Goal: Information Seeking & Learning: Learn about a topic

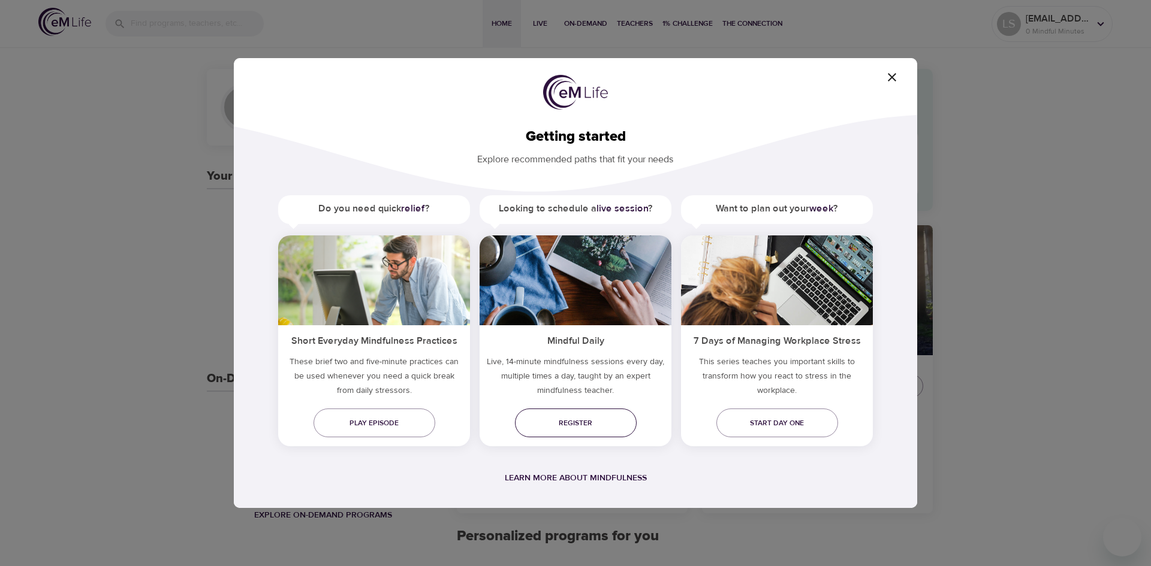
click at [583, 423] on span "Register" at bounding box center [576, 423] width 103 height 13
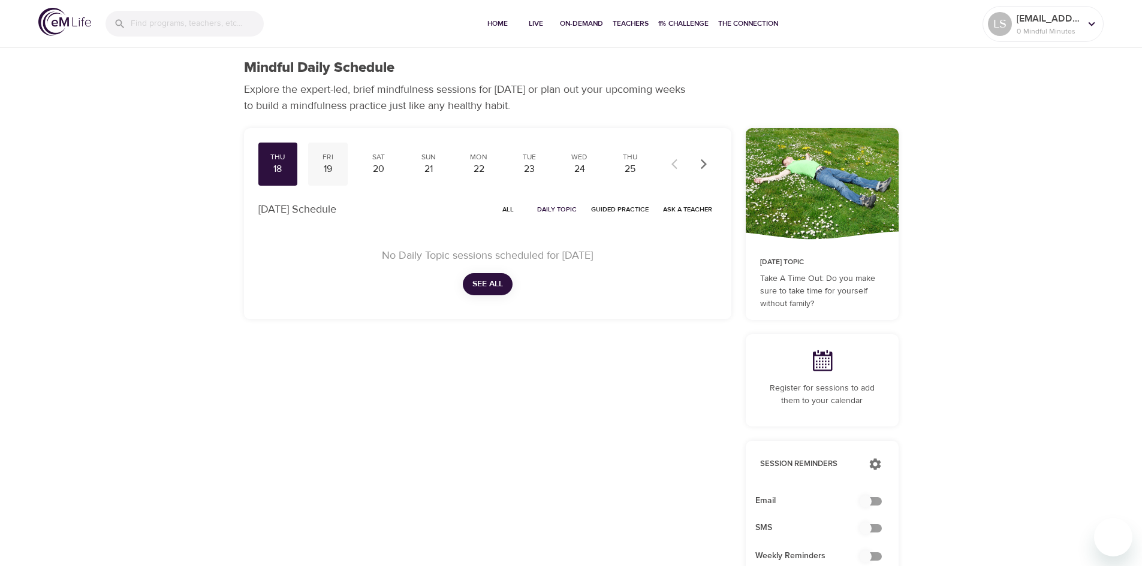
click at [322, 165] on div "19" at bounding box center [328, 169] width 30 height 14
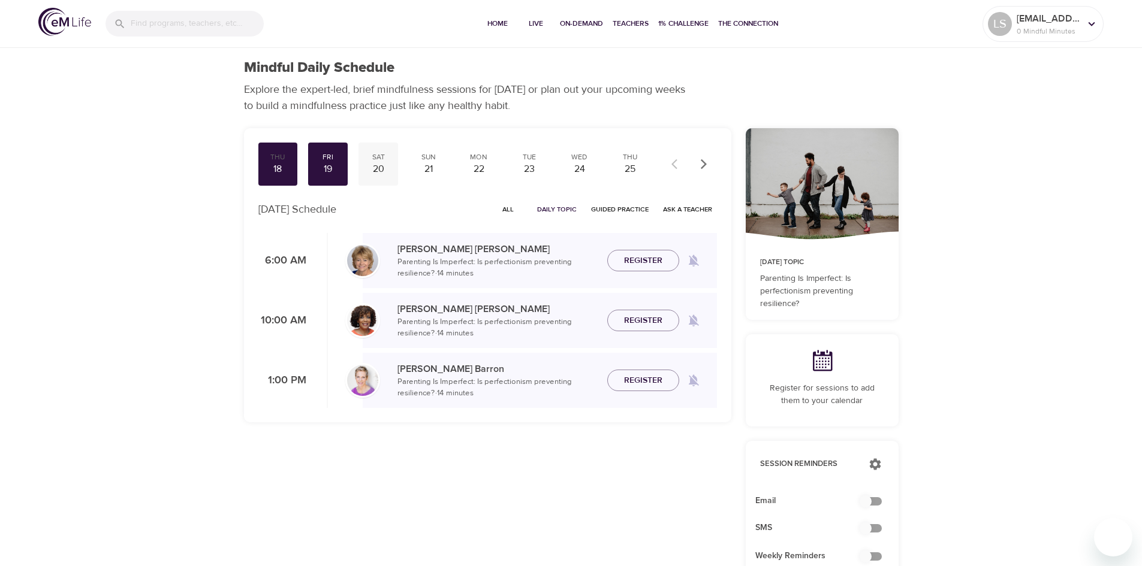
click at [376, 173] on div "20" at bounding box center [378, 169] width 30 height 14
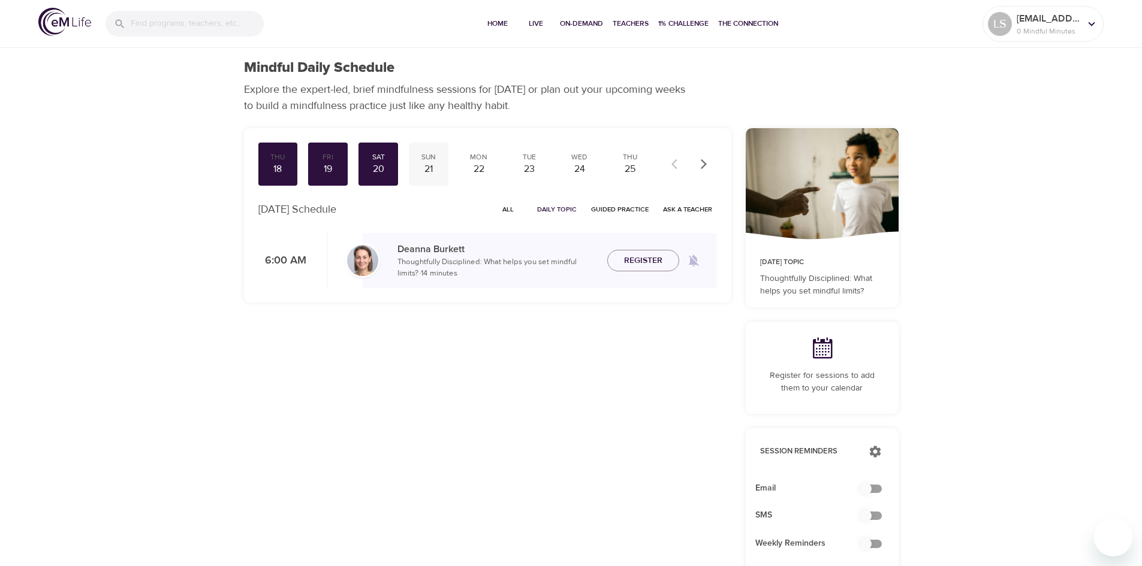
click at [433, 173] on div "21" at bounding box center [429, 169] width 30 height 14
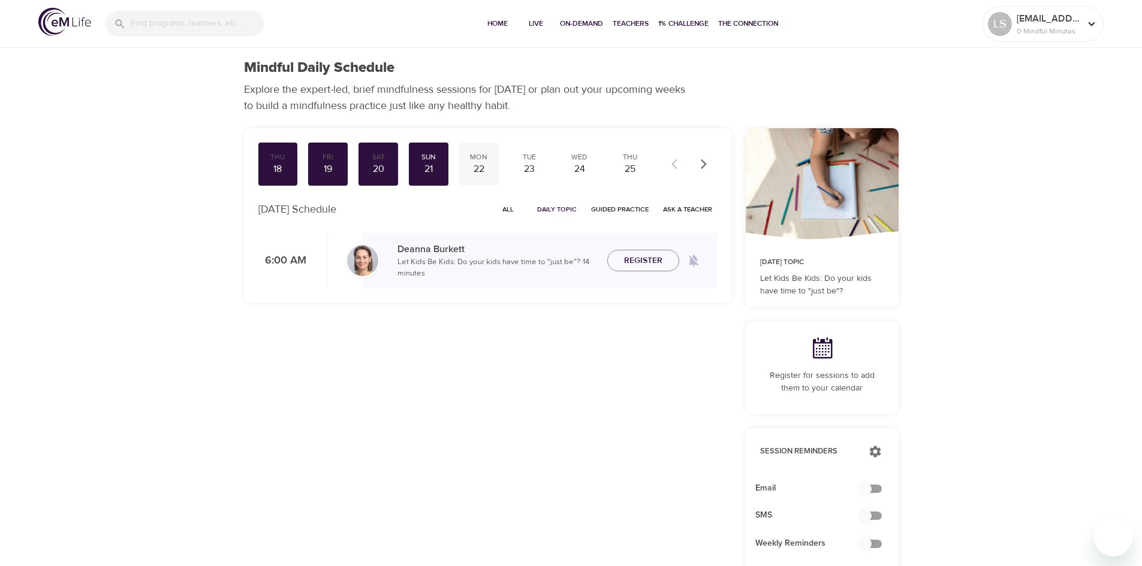
click at [480, 173] on div "22" at bounding box center [479, 169] width 30 height 14
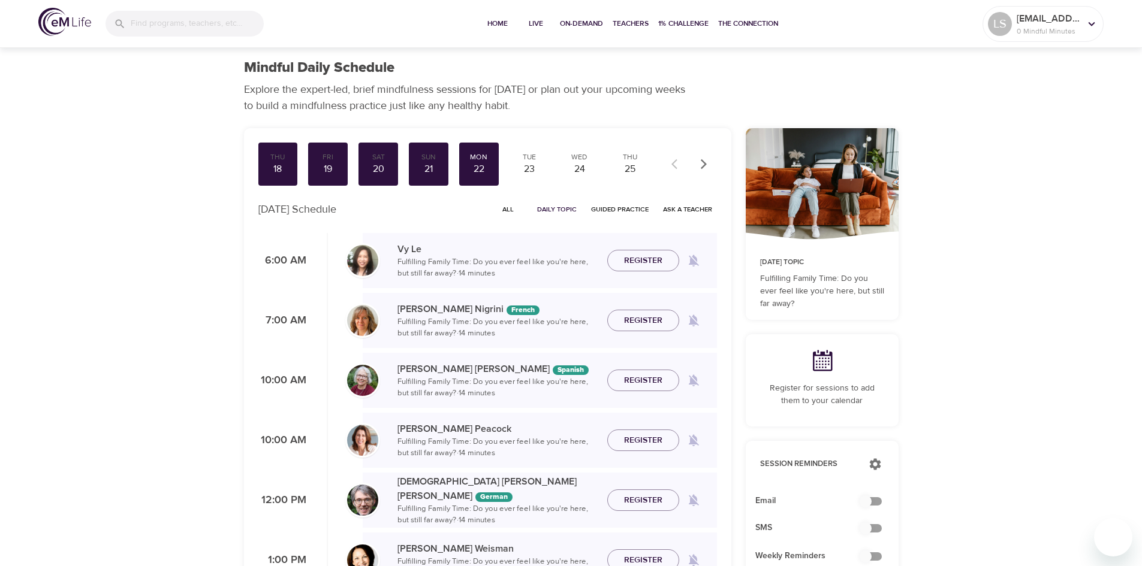
scroll to position [60, 0]
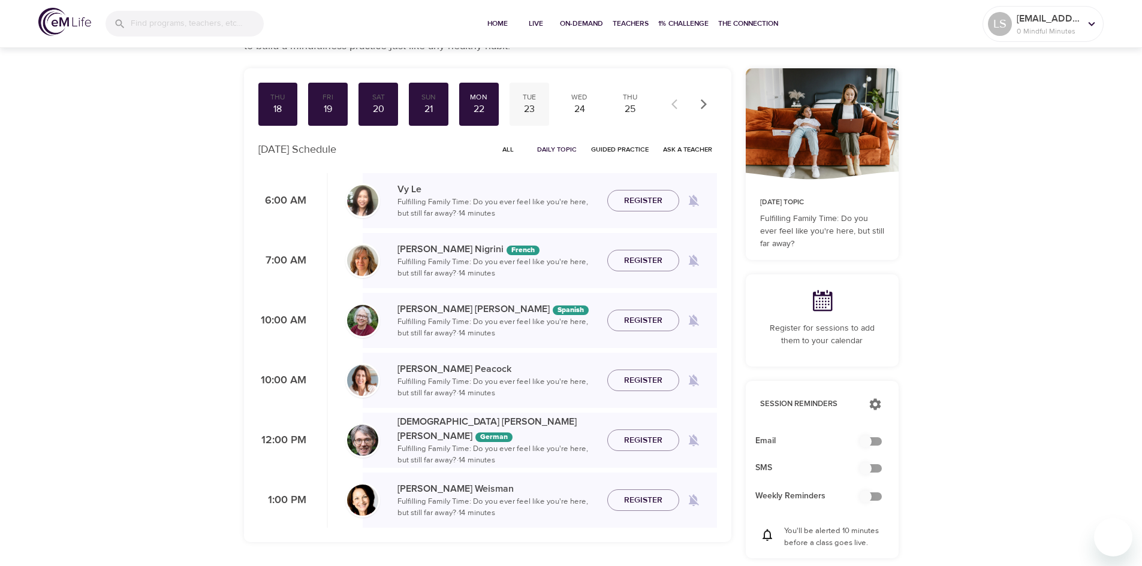
click at [535, 104] on div "23" at bounding box center [529, 110] width 30 height 14
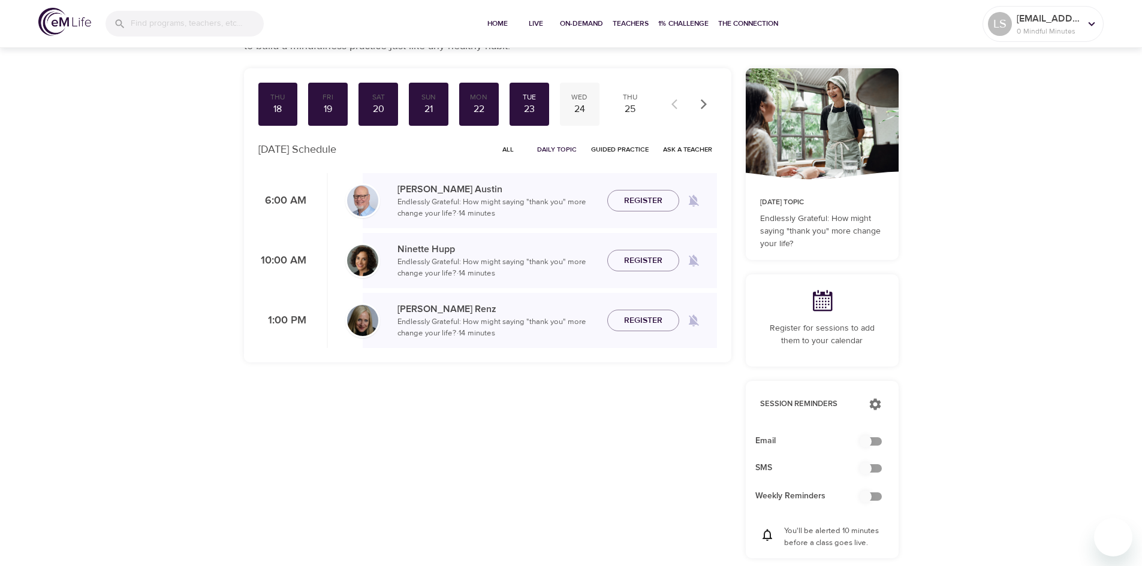
click at [579, 112] on div "24" at bounding box center [580, 110] width 30 height 14
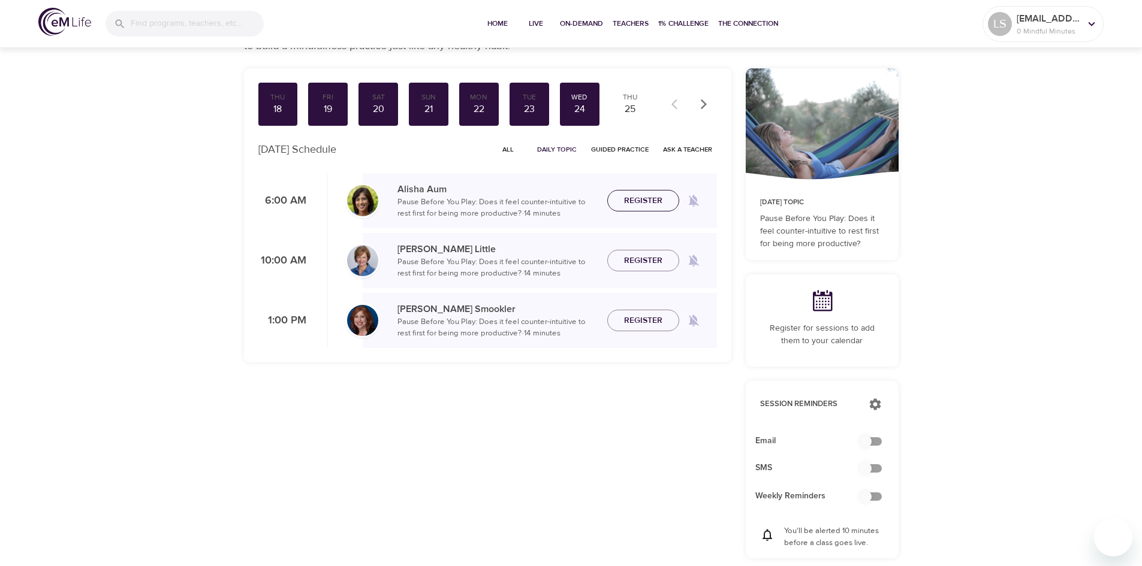
drag, startPoint x: 707, startPoint y: 103, endPoint x: 666, endPoint y: 206, distance: 111.1
click at [707, 103] on icon "button" at bounding box center [704, 104] width 12 height 12
